Goal: Task Accomplishment & Management: Use online tool/utility

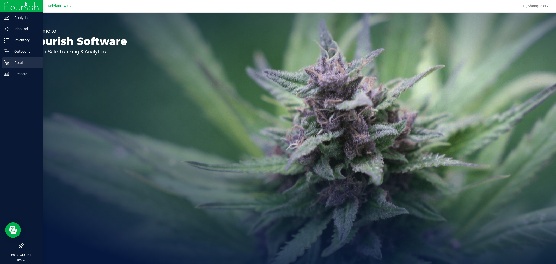
click at [17, 63] on p "Retail" at bounding box center [24, 62] width 31 height 6
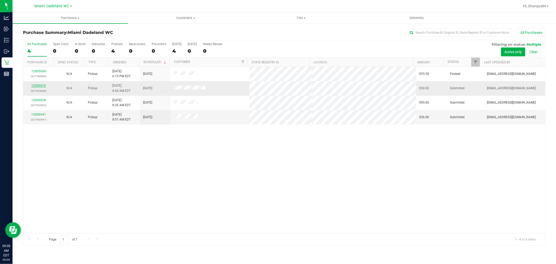
click at [43, 86] on link "12006810" at bounding box center [38, 86] width 15 height 4
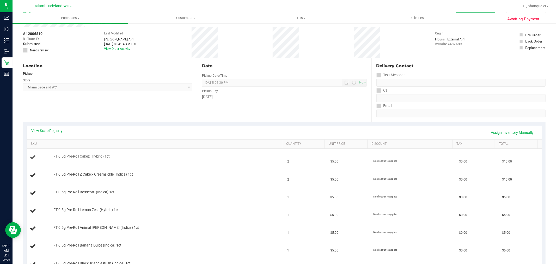
scroll to position [29, 0]
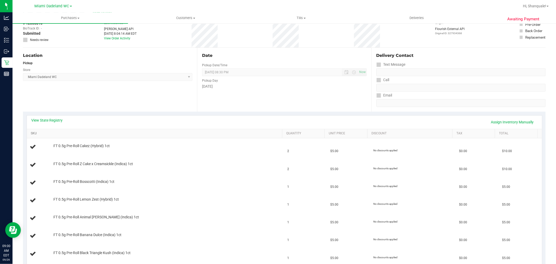
click at [35, 135] on link "SKU" at bounding box center [156, 133] width 250 height 4
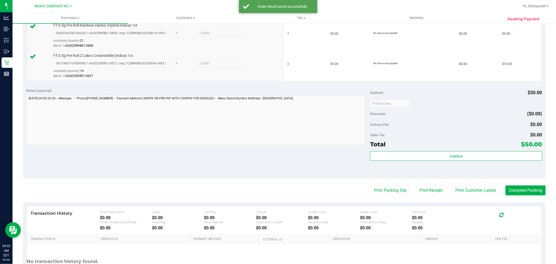
scroll to position [352, 0]
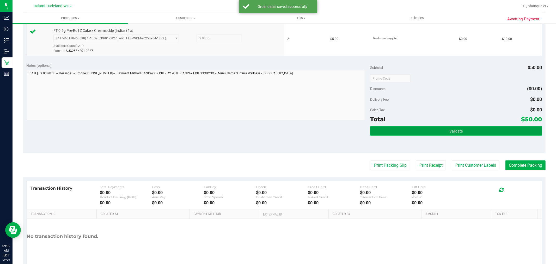
click at [423, 129] on button "Validate" at bounding box center [456, 130] width 172 height 9
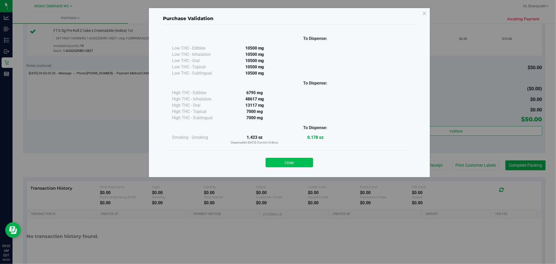
click at [294, 159] on button "Close" at bounding box center [289, 162] width 47 height 9
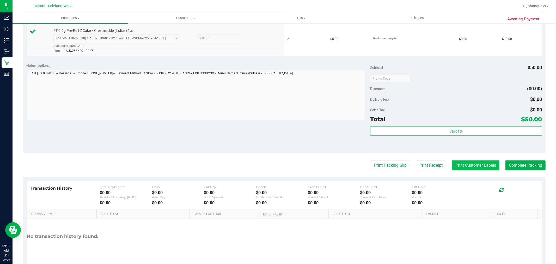
click at [477, 165] on button "Print Customer Labels" at bounding box center [475, 165] width 47 height 10
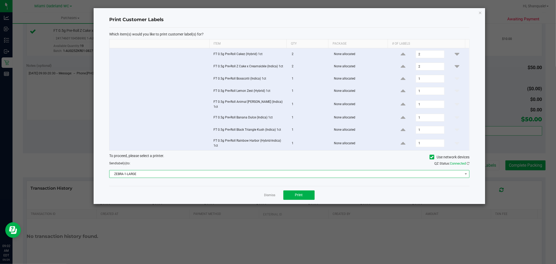
click at [152, 171] on span "ZEBRA-1-LARGE" at bounding box center [286, 173] width 353 height 7
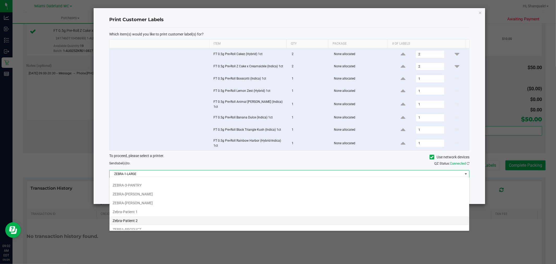
scroll to position [19, 0]
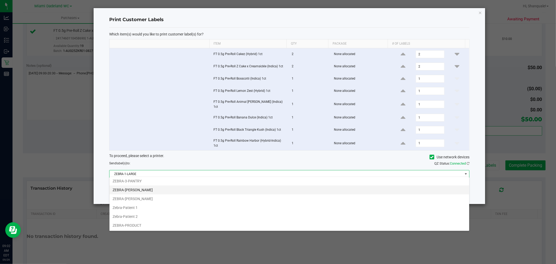
click at [180, 191] on li "ZEBRA-[PERSON_NAME]" at bounding box center [290, 189] width 360 height 9
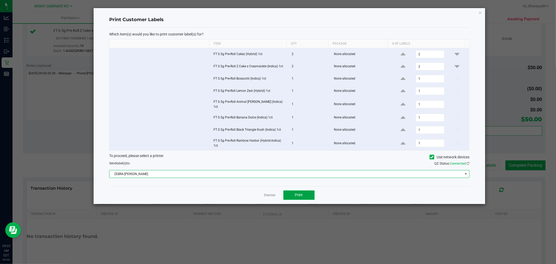
click at [299, 194] on span "Print" at bounding box center [299, 195] width 8 height 4
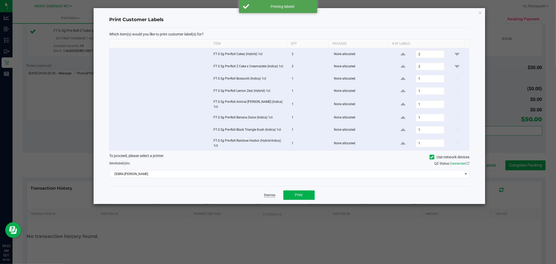
click at [268, 195] on link "Dismiss" at bounding box center [269, 195] width 11 height 4
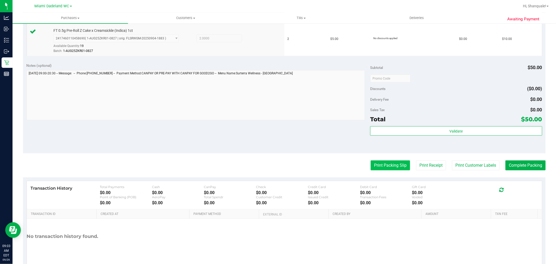
click at [385, 167] on button "Print Packing Slip" at bounding box center [390, 165] width 39 height 10
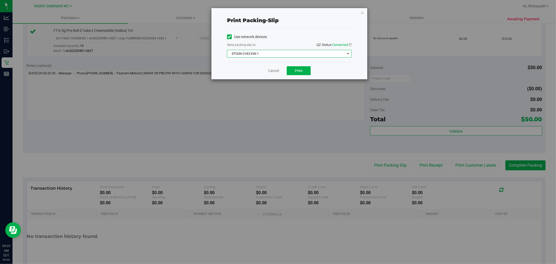
click at [262, 54] on span "EPSON-CHECKIN-1" at bounding box center [286, 53] width 118 height 7
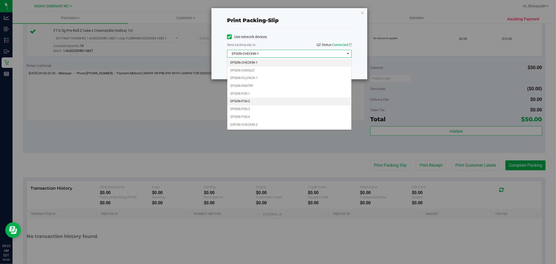
click at [266, 101] on li "EPSON-POS-2" at bounding box center [289, 102] width 124 height 8
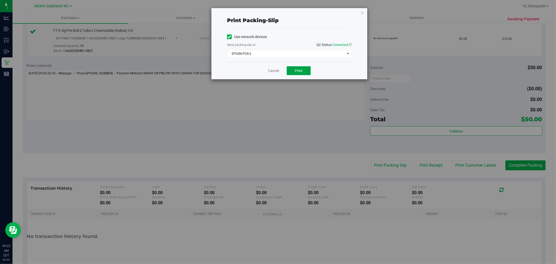
click at [304, 70] on button "Print" at bounding box center [299, 70] width 24 height 9
click at [276, 69] on link "Cancel" at bounding box center [273, 70] width 11 height 5
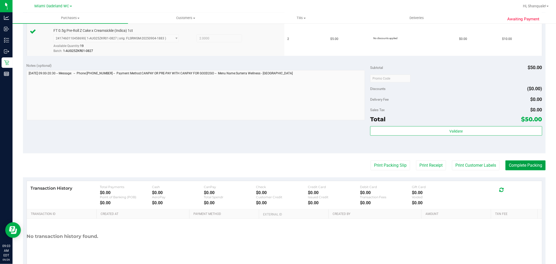
click at [521, 170] on button "Complete Packing" at bounding box center [526, 165] width 40 height 10
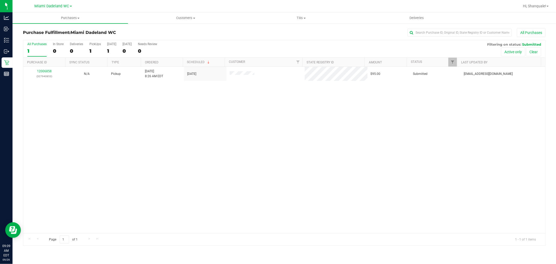
click at [356, 194] on div "12006858 (327940853) N/A Pickup [DATE] 8:26 AM EDT 9/26/2025 $95.00 Submitted […" at bounding box center [284, 150] width 522 height 166
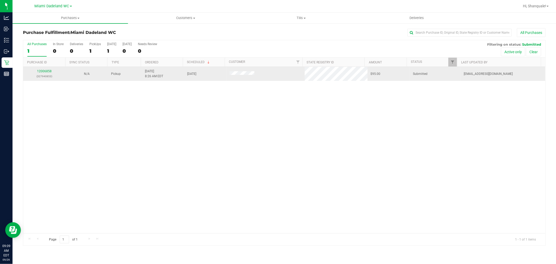
click at [42, 69] on div "12006858 (327940853)" at bounding box center [44, 74] width 36 height 10
click at [47, 72] on link "12006858" at bounding box center [44, 71] width 15 height 4
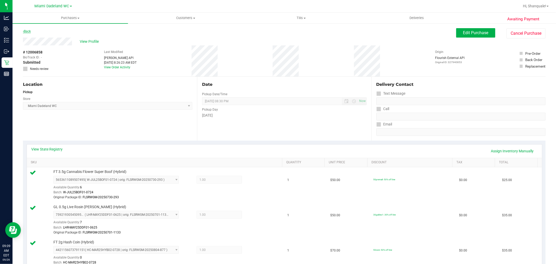
click at [23, 32] on icon at bounding box center [23, 31] width 1 height 3
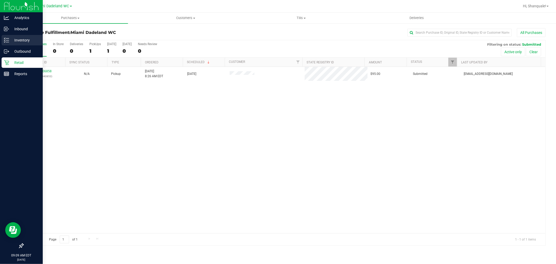
click at [2, 39] on div "Inventory" at bounding box center [22, 40] width 41 height 10
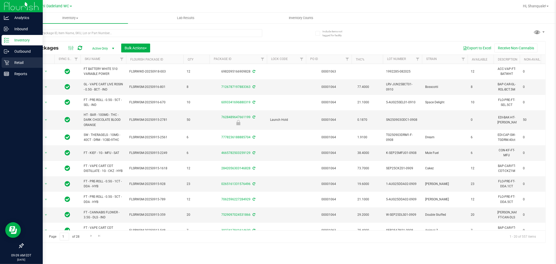
click at [29, 63] on p "Retail" at bounding box center [24, 62] width 31 height 6
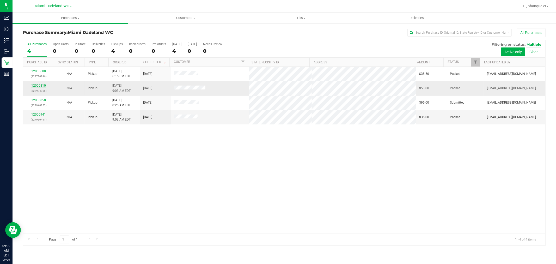
click at [40, 84] on link "12006810" at bounding box center [38, 86] width 15 height 4
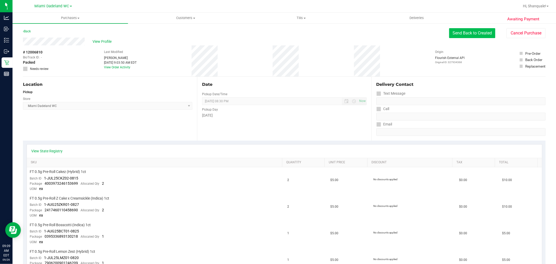
click at [477, 37] on button "Send Back to Created" at bounding box center [472, 33] width 46 height 10
click at [475, 34] on button "Send Back to Created" at bounding box center [472, 33] width 46 height 10
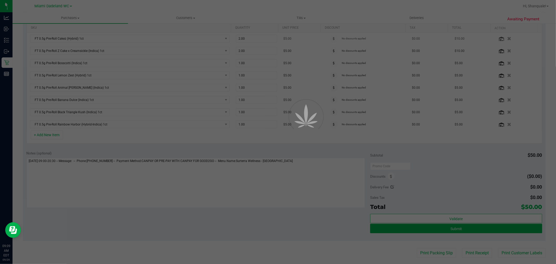
scroll to position [145, 0]
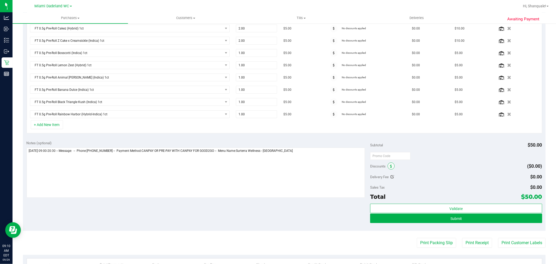
click at [388, 169] on span at bounding box center [391, 165] width 7 height 7
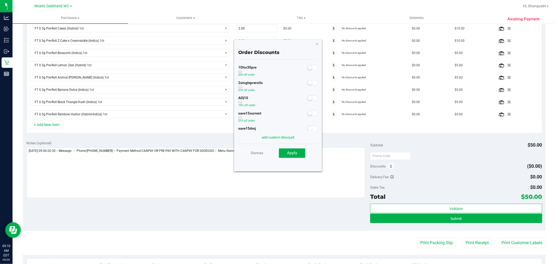
click at [308, 68] on small at bounding box center [310, 67] width 5 height 5
click at [299, 150] on button "Apply" at bounding box center [292, 152] width 26 height 9
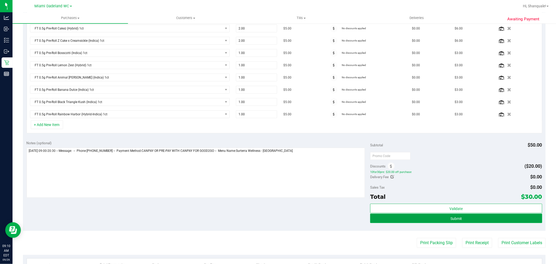
click at [458, 220] on span "Submit" at bounding box center [456, 218] width 11 height 4
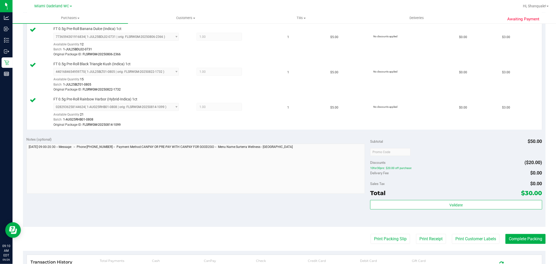
scroll to position [415, 0]
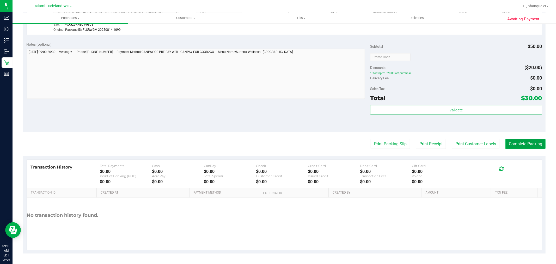
click at [522, 144] on button "Complete Packing" at bounding box center [526, 144] width 40 height 10
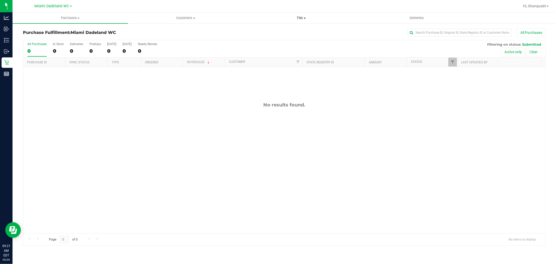
click at [305, 18] on span at bounding box center [305, 18] width 2 height 1
click at [285, 30] on li "Manage tills" at bounding box center [302, 31] width 116 height 6
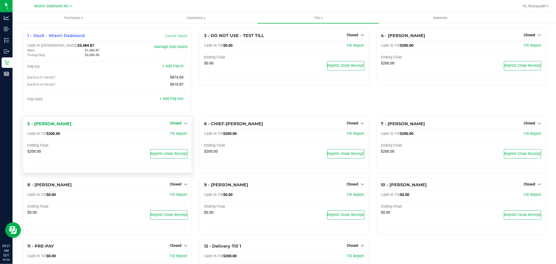
click at [177, 124] on span "Closed" at bounding box center [175, 123] width 11 height 4
click at [178, 134] on link "Open Till" at bounding box center [176, 134] width 14 height 4
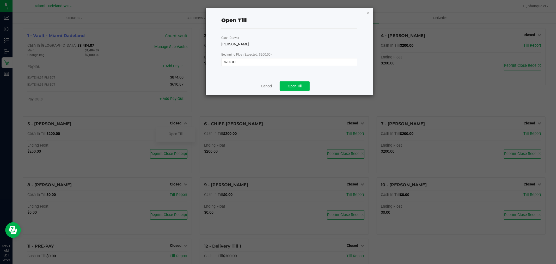
click at [291, 87] on span "Open Till" at bounding box center [295, 86] width 14 height 4
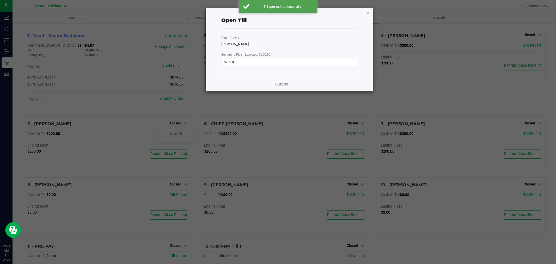
click at [276, 86] on link "Dismiss" at bounding box center [281, 83] width 13 height 5
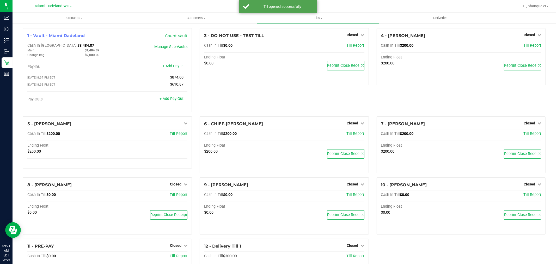
click at [351, 124] on span "Closed" at bounding box center [352, 123] width 11 height 4
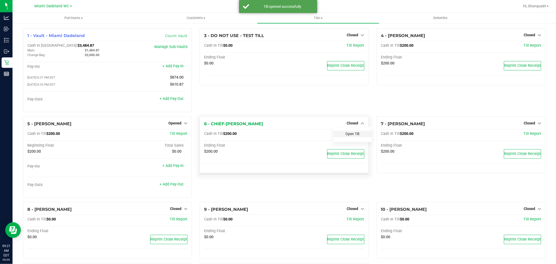
click at [348, 136] on link "Open Till" at bounding box center [353, 134] width 14 height 4
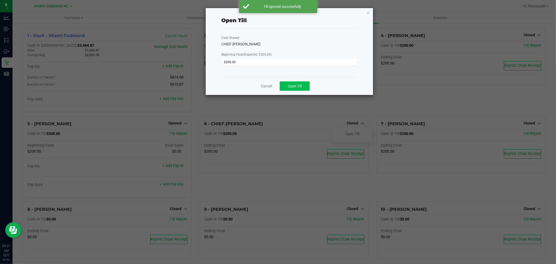
click at [295, 86] on span "Open Till" at bounding box center [295, 86] width 14 height 4
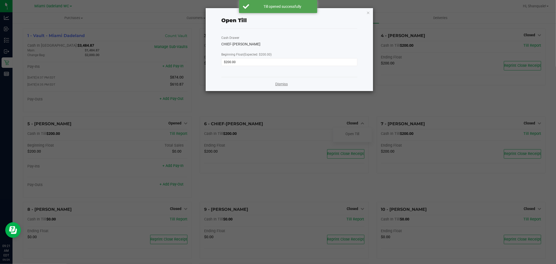
click at [285, 84] on link "Dismiss" at bounding box center [281, 83] width 13 height 5
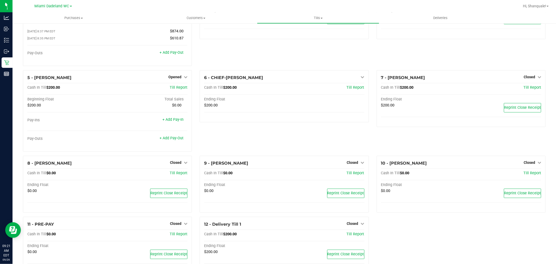
scroll to position [67, 0]
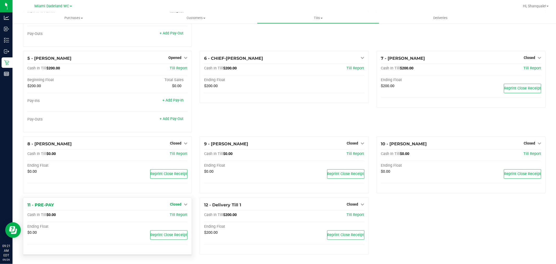
click at [180, 204] on link "Closed" at bounding box center [178, 204] width 17 height 4
click at [177, 215] on link "Open Till" at bounding box center [176, 215] width 14 height 4
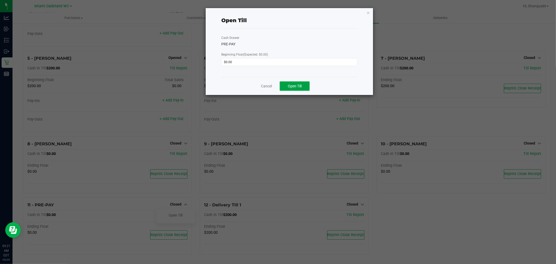
click at [295, 85] on span "Open Till" at bounding box center [295, 86] width 14 height 4
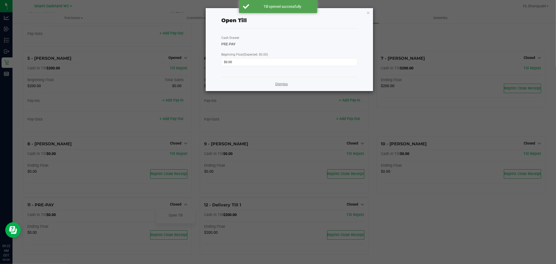
click at [283, 86] on link "Dismiss" at bounding box center [281, 83] width 13 height 5
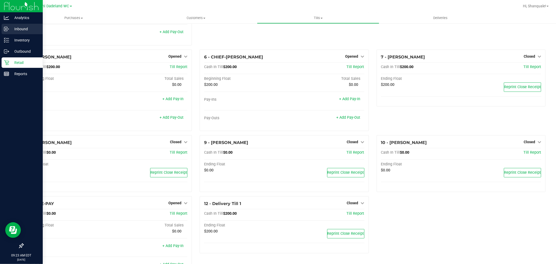
click at [5, 27] on icon at bounding box center [6, 28] width 5 height 5
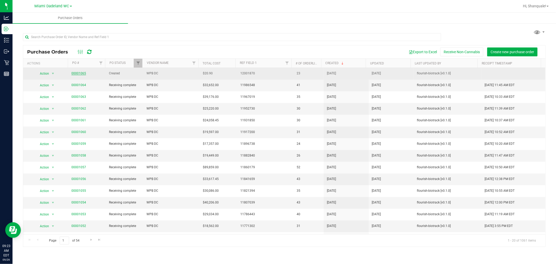
click at [76, 72] on link "00001065" at bounding box center [78, 73] width 15 height 4
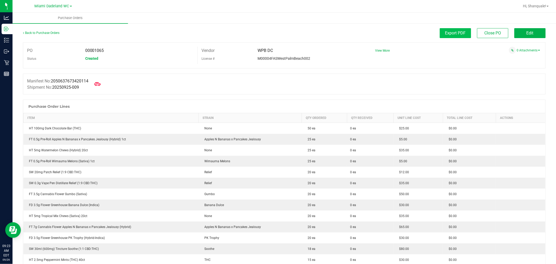
click at [459, 31] on span "Export PDF" at bounding box center [455, 33] width 21 height 5
